Goal: Find specific page/section: Find specific page/section

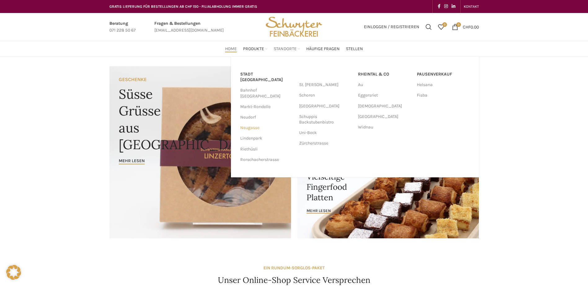
click at [253, 123] on link "Neugasse" at bounding box center [266, 128] width 53 height 11
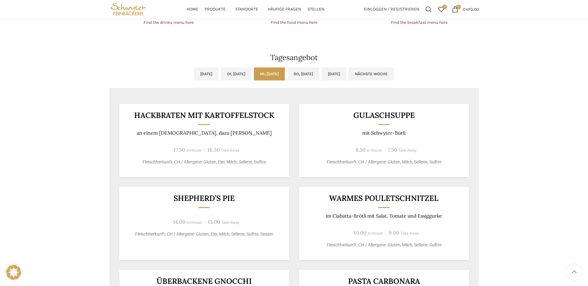
scroll to position [465, 0]
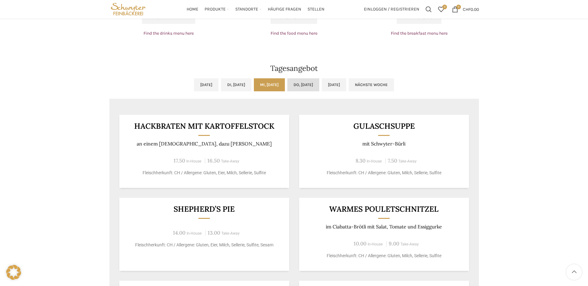
click at [315, 85] on link "Do, 09.10.2025" at bounding box center [303, 84] width 32 height 13
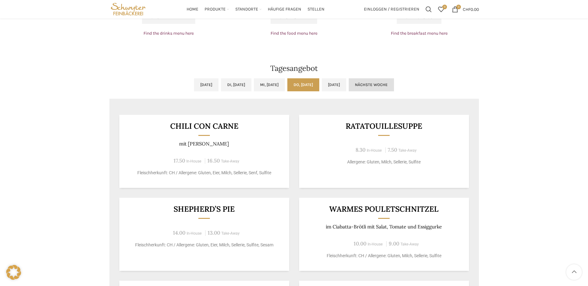
click at [394, 84] on link "Nächste Woche" at bounding box center [371, 84] width 45 height 13
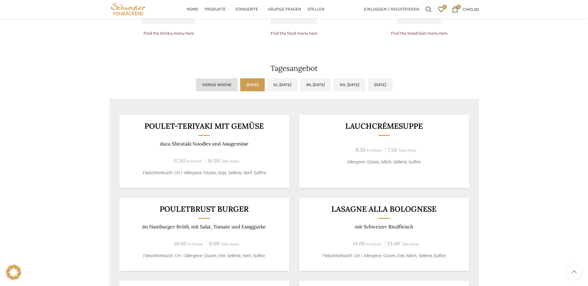
click at [196, 88] on link "Vorige Woche" at bounding box center [217, 84] width 42 height 13
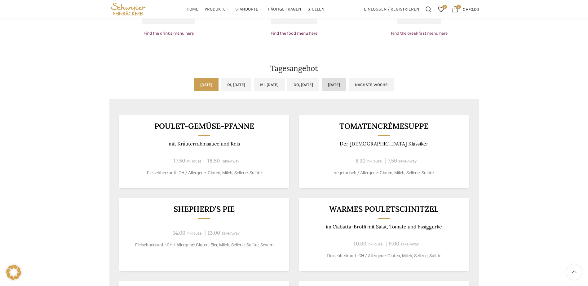
click at [346, 85] on link "Fr, 10.10.2025" at bounding box center [334, 84] width 24 height 13
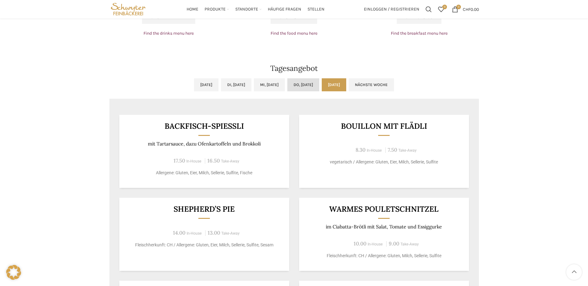
click at [313, 90] on link "Do, 09.10.2025" at bounding box center [303, 84] width 32 height 13
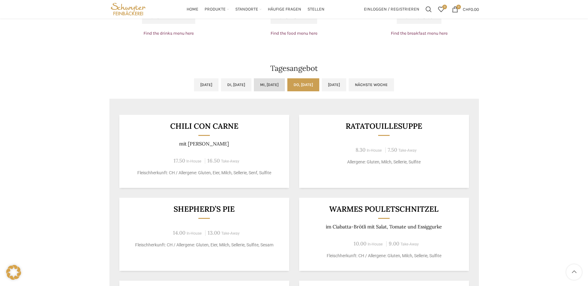
click at [265, 84] on link "Mi, 08.10.2025" at bounding box center [269, 84] width 31 height 13
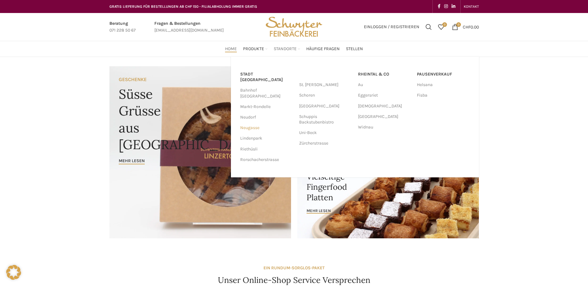
click at [248, 123] on link "Neugasse" at bounding box center [266, 128] width 53 height 11
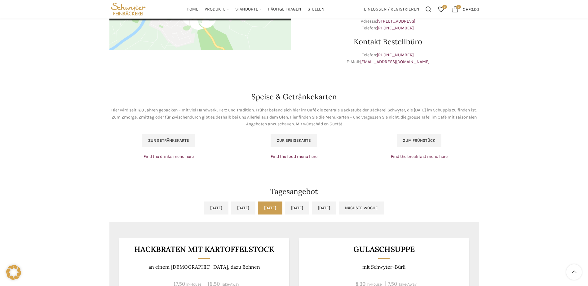
scroll to position [341, 0]
